Goal: Task Accomplishment & Management: Manage account settings

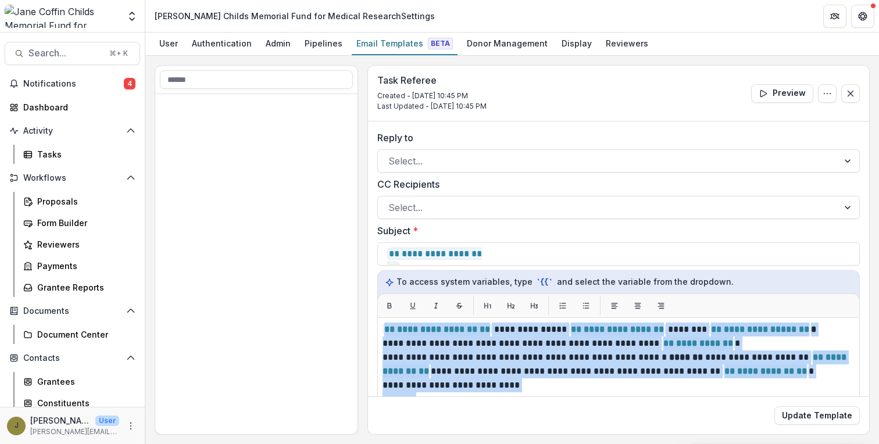
scroll to position [428, 0]
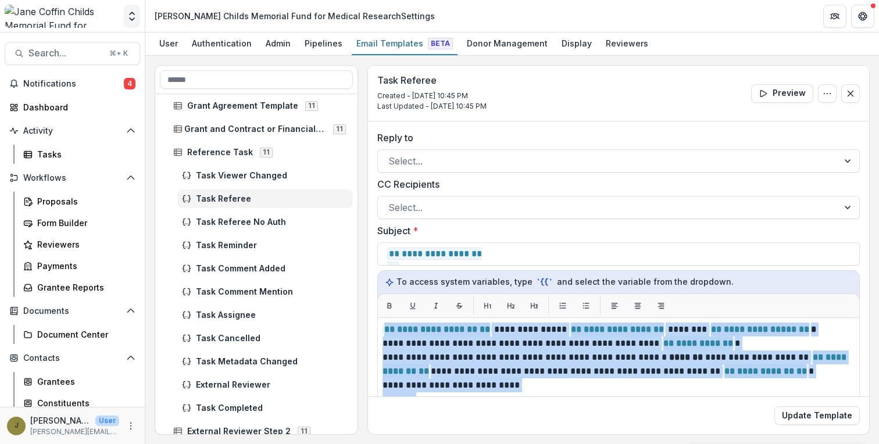
click at [131, 13] on icon "Open entity switcher" at bounding box center [132, 16] width 12 height 12
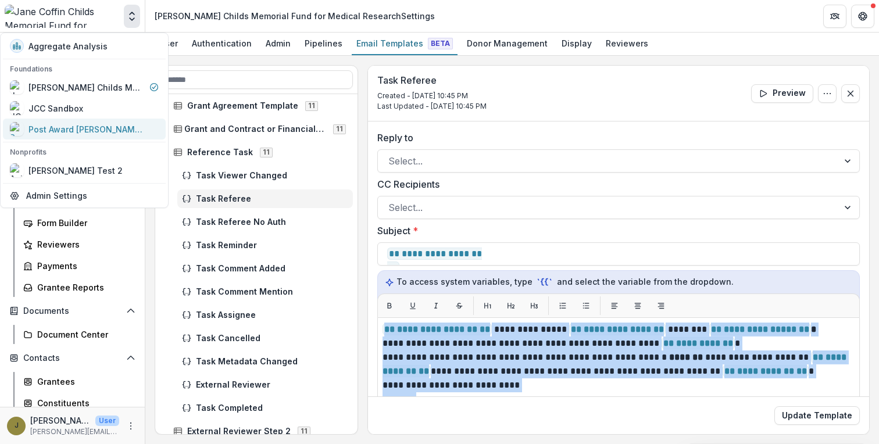
click at [81, 124] on div "Post Award [PERSON_NAME] Childs Memorial Fund" at bounding box center [86, 129] width 116 height 12
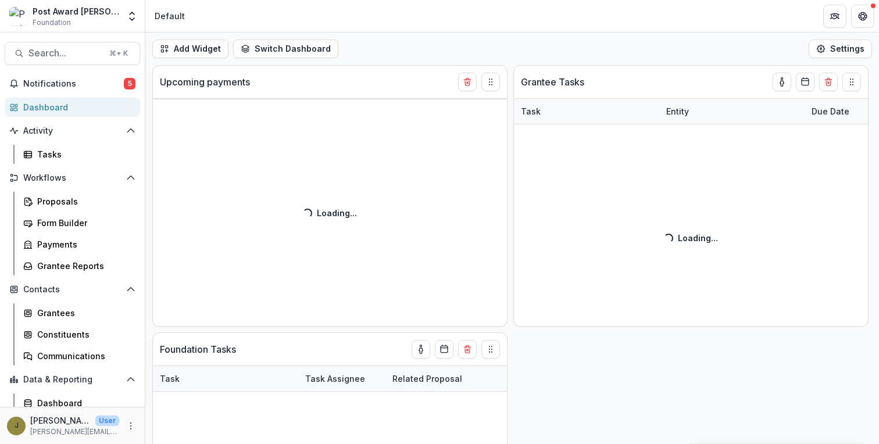
select select "******"
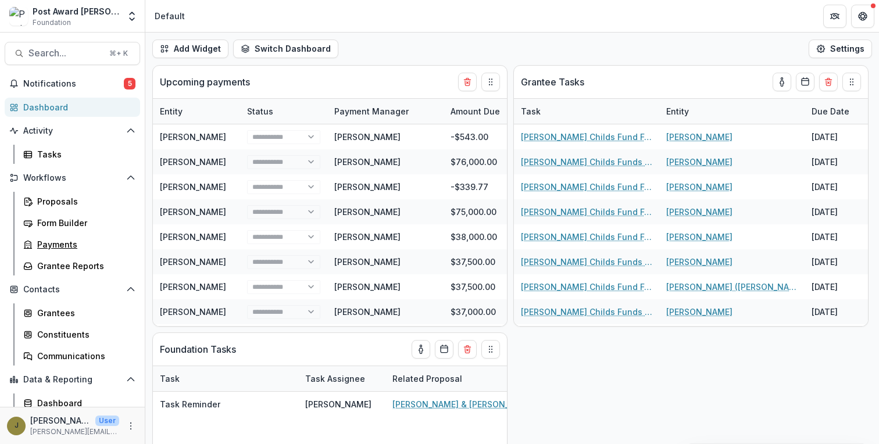
click at [64, 254] on div "Proposals Form Builder Payments Grantee Reports" at bounding box center [79, 234] width 131 height 84
click at [62, 269] on div "Grantee Reports" at bounding box center [84, 266] width 94 height 12
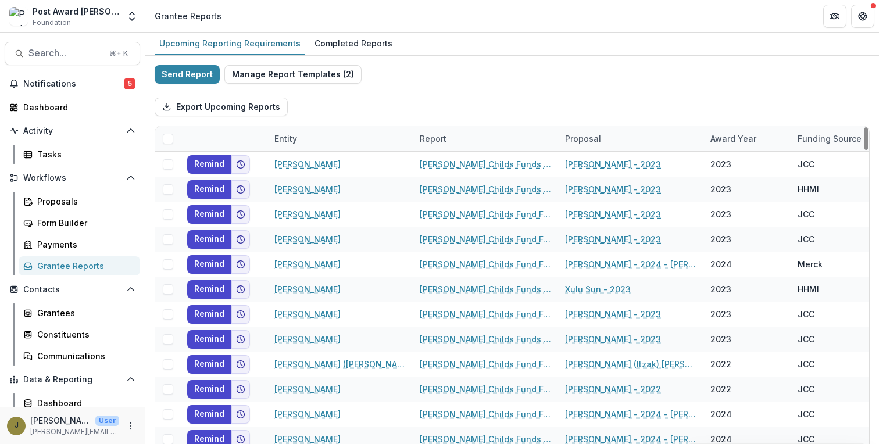
click at [425, 135] on div "Report" at bounding box center [433, 139] width 41 height 12
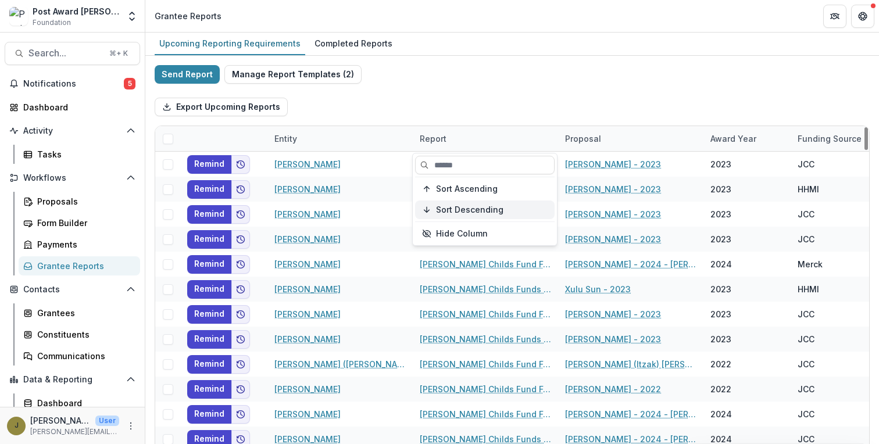
click at [452, 208] on span "Sort Descending" at bounding box center [469, 210] width 67 height 10
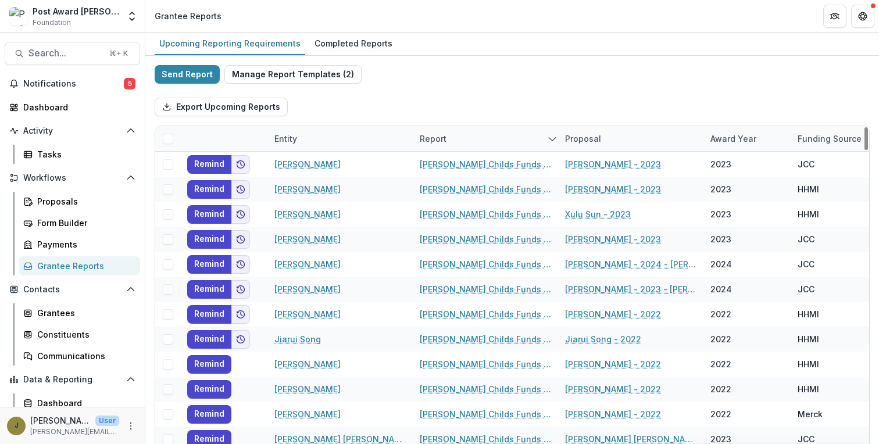
click at [424, 99] on div "Export Upcoming Reports" at bounding box center [512, 106] width 715 height 37
